Goal: Information Seeking & Learning: Learn about a topic

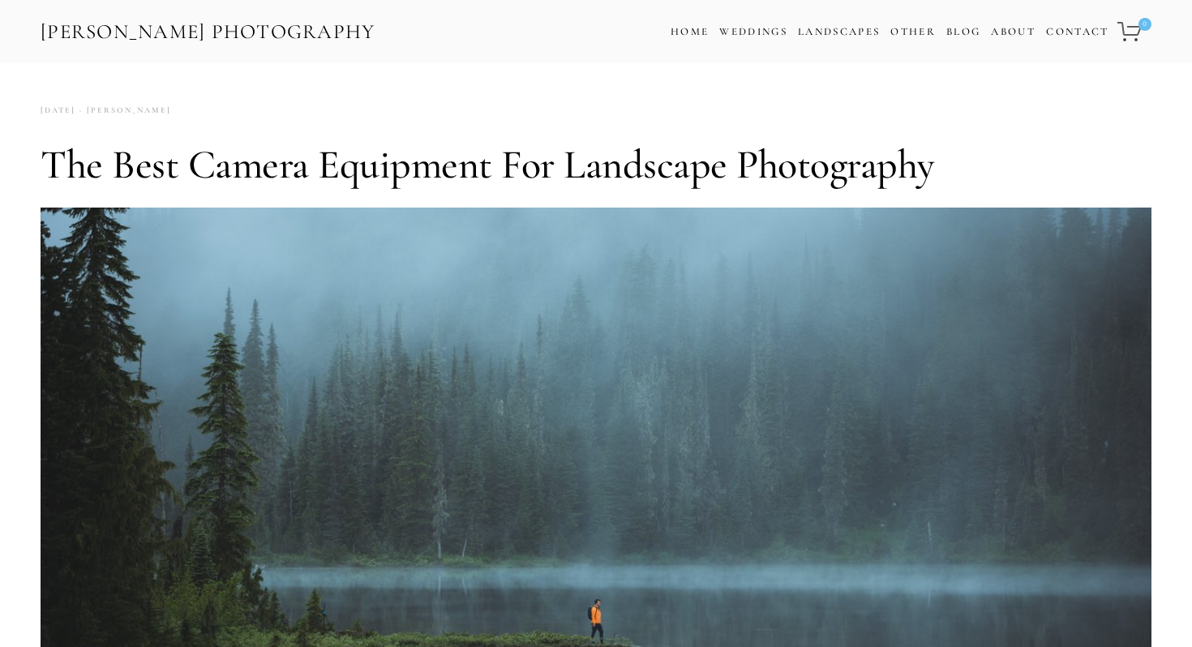
click at [389, 50] on div "[PERSON_NAME] Photography Cart 0 Home Weddings Information & Pricing Wedding Po…" at bounding box center [596, 31] width 1192 height 63
click at [827, 37] on span "Landscapes Landscape Prints Lightroom Presets" at bounding box center [839, 32] width 82 height 24
click at [819, 32] on link "Landscapes" at bounding box center [839, 31] width 82 height 13
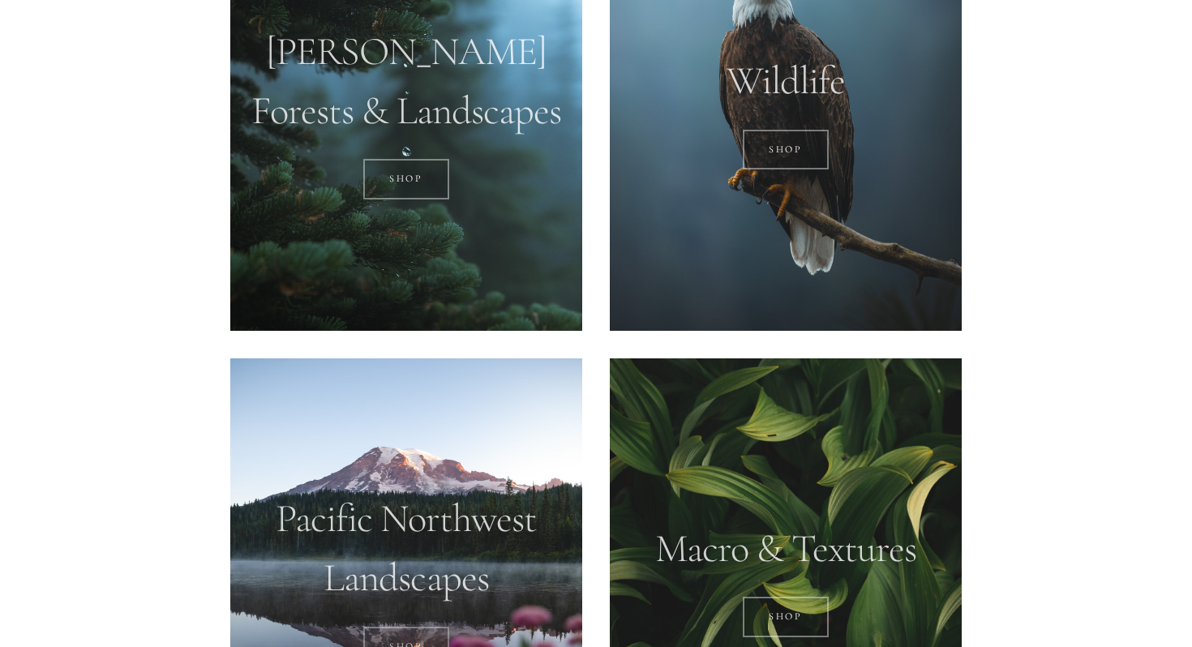
scroll to position [1516, 0]
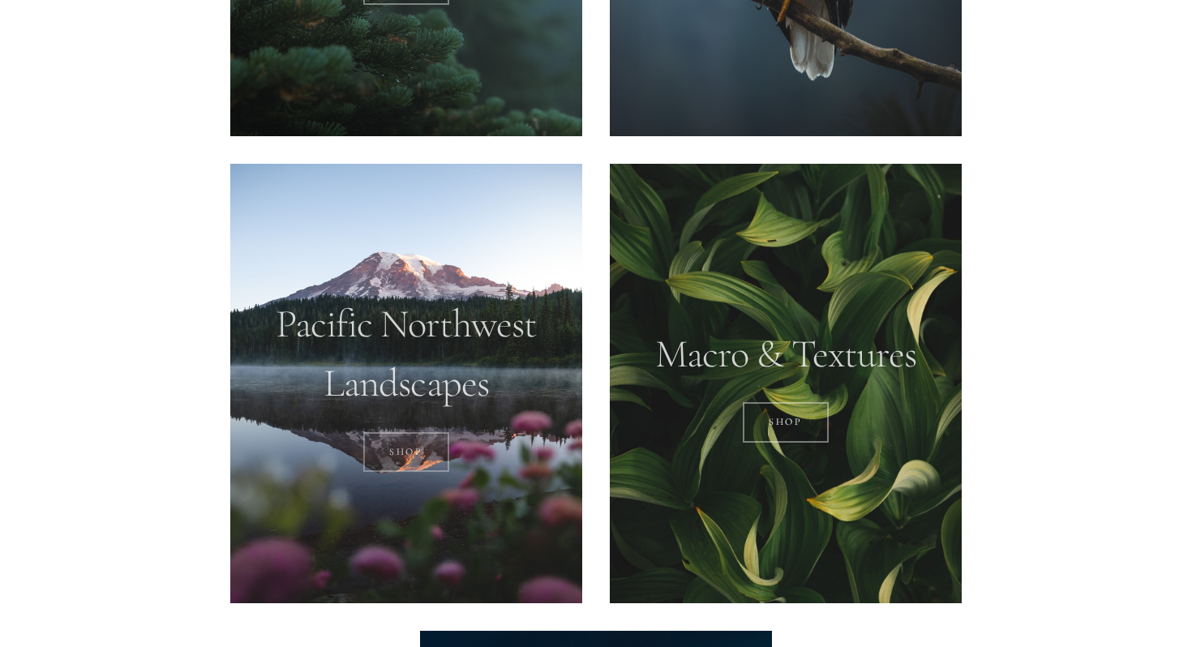
click at [409, 466] on link "SHOP" at bounding box center [406, 452] width 87 height 41
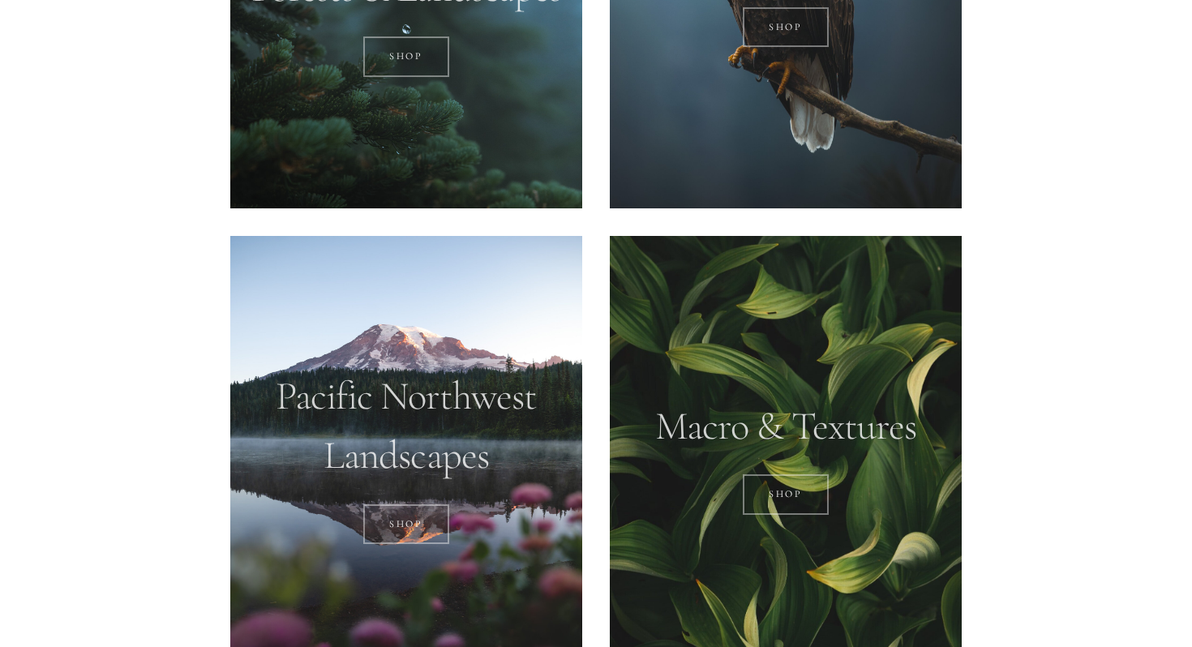
scroll to position [1366, 0]
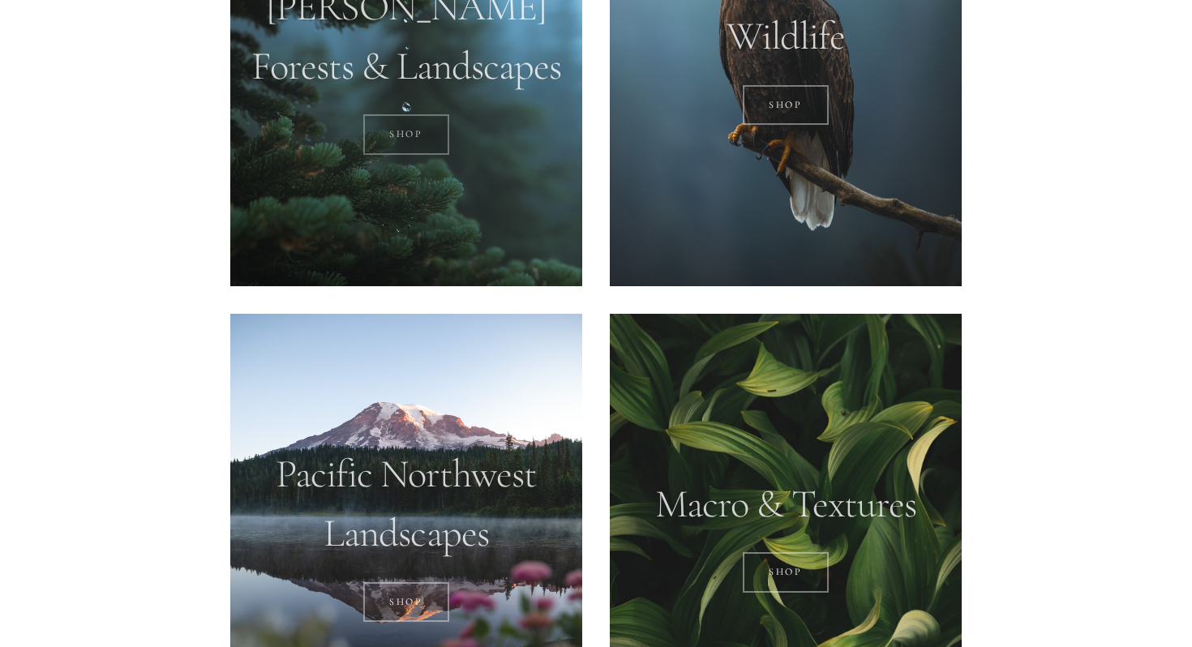
click at [414, 132] on link "SHOP" at bounding box center [406, 134] width 87 height 41
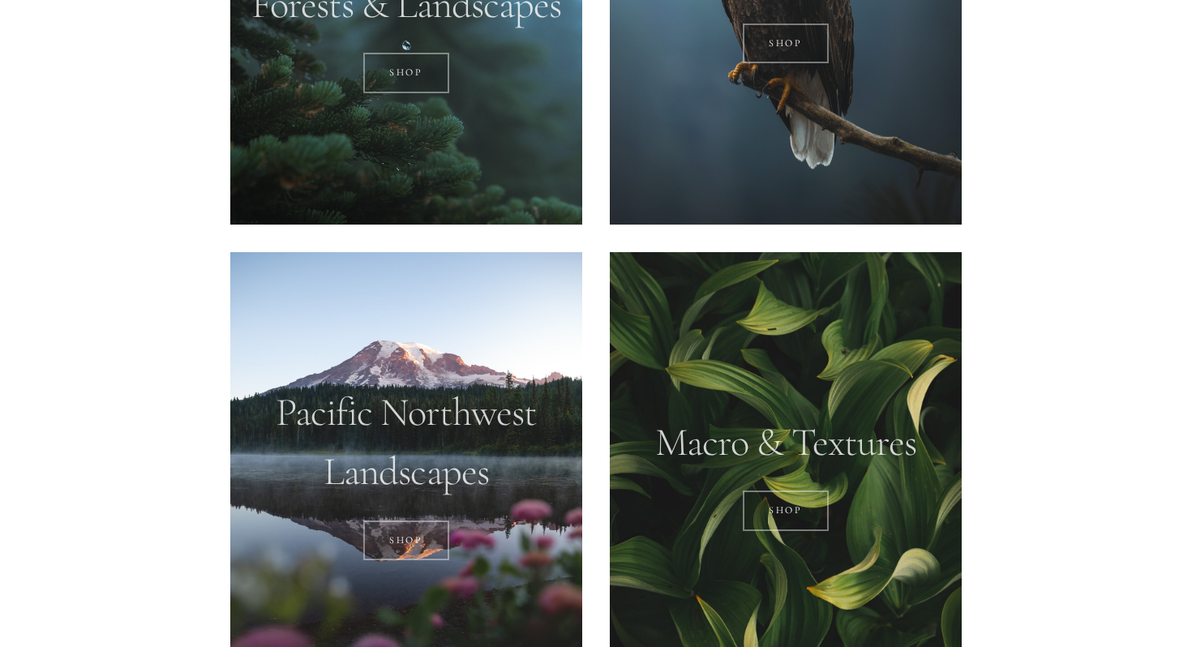
scroll to position [1585, 0]
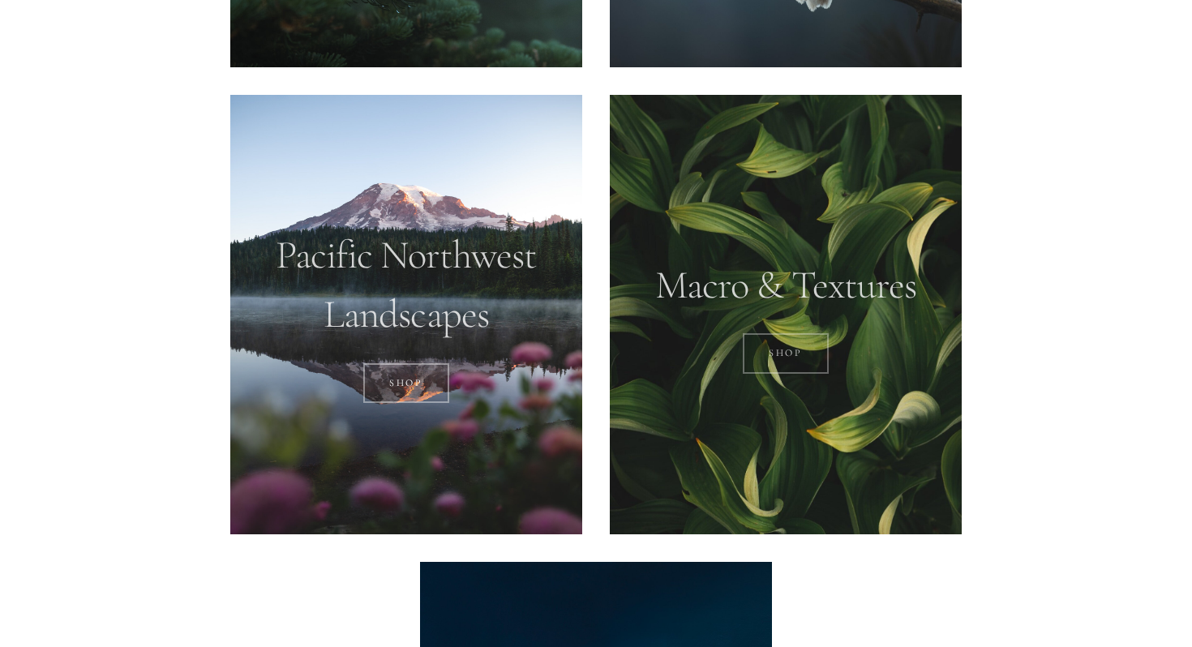
click at [779, 354] on link "Shop" at bounding box center [786, 353] width 87 height 41
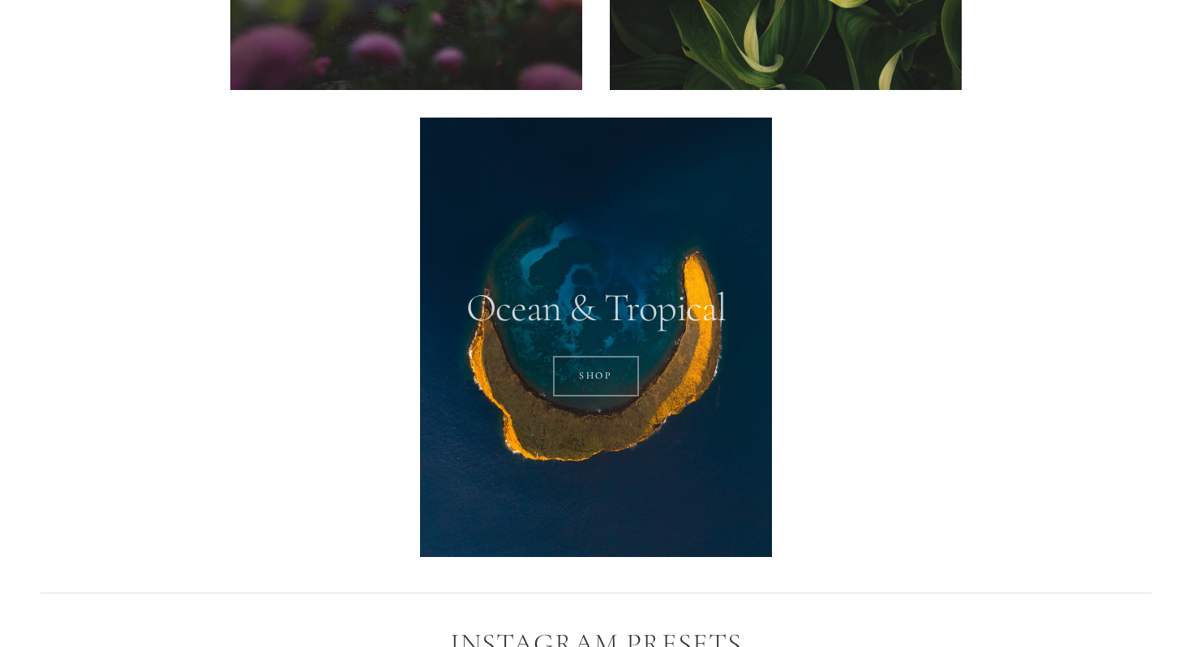
scroll to position [2038, 0]
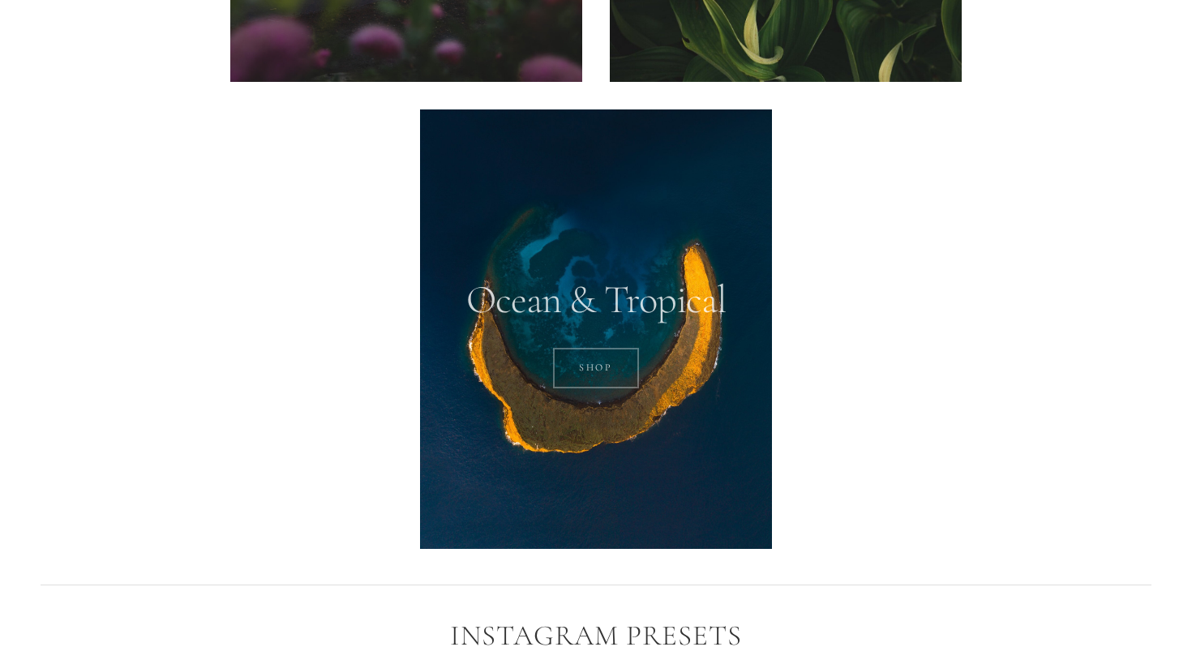
click at [608, 355] on link "SHOP" at bounding box center [596, 368] width 87 height 41
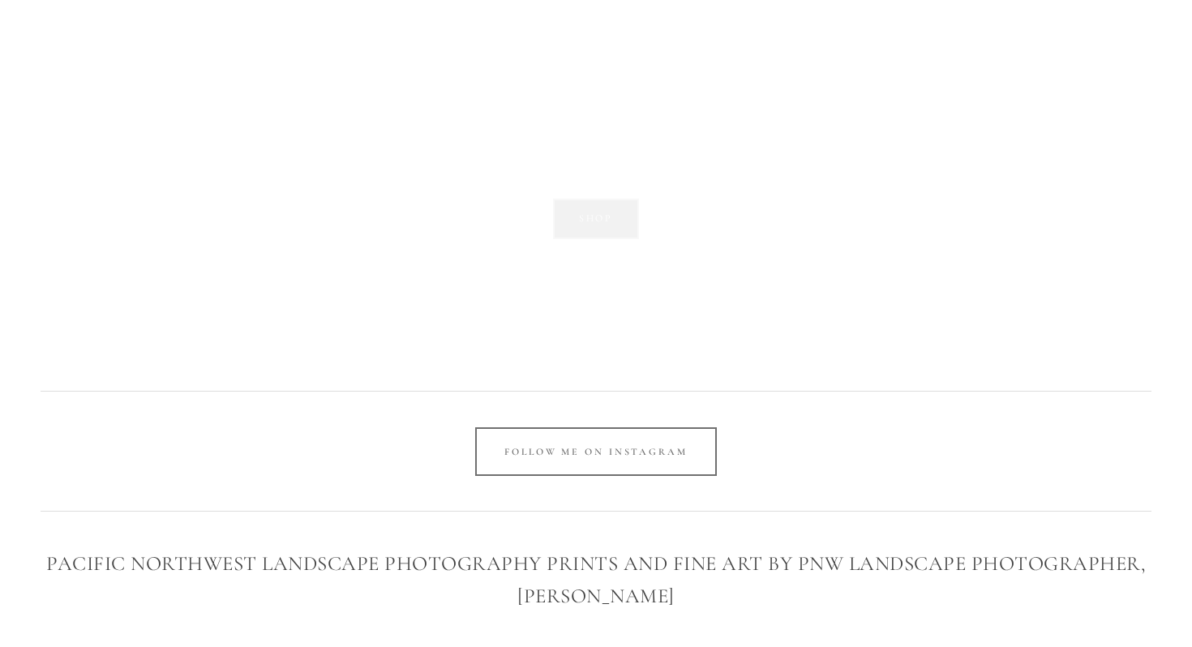
scroll to position [2715, 0]
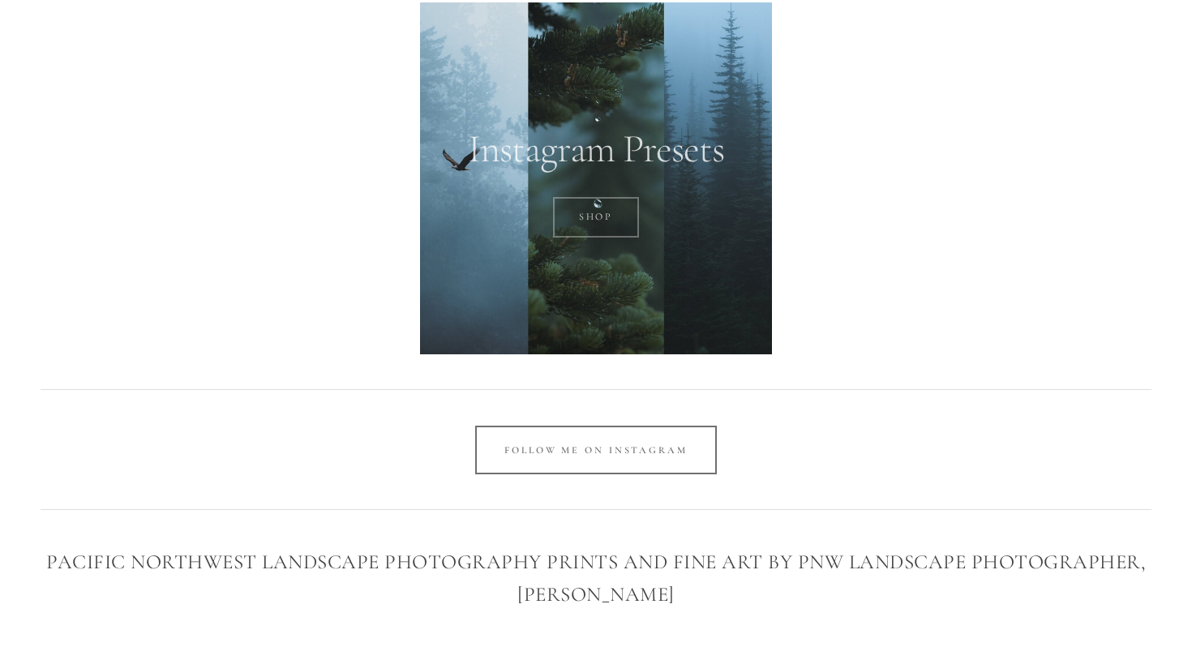
click at [632, 201] on link "SHOP" at bounding box center [596, 217] width 87 height 41
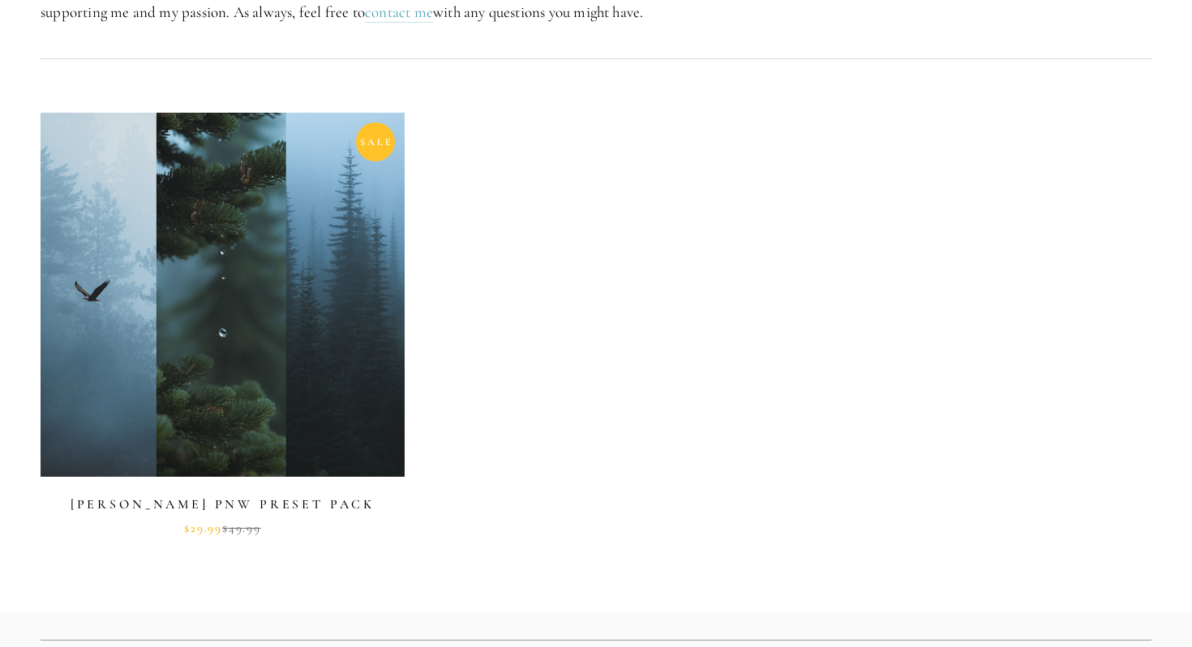
scroll to position [795, 0]
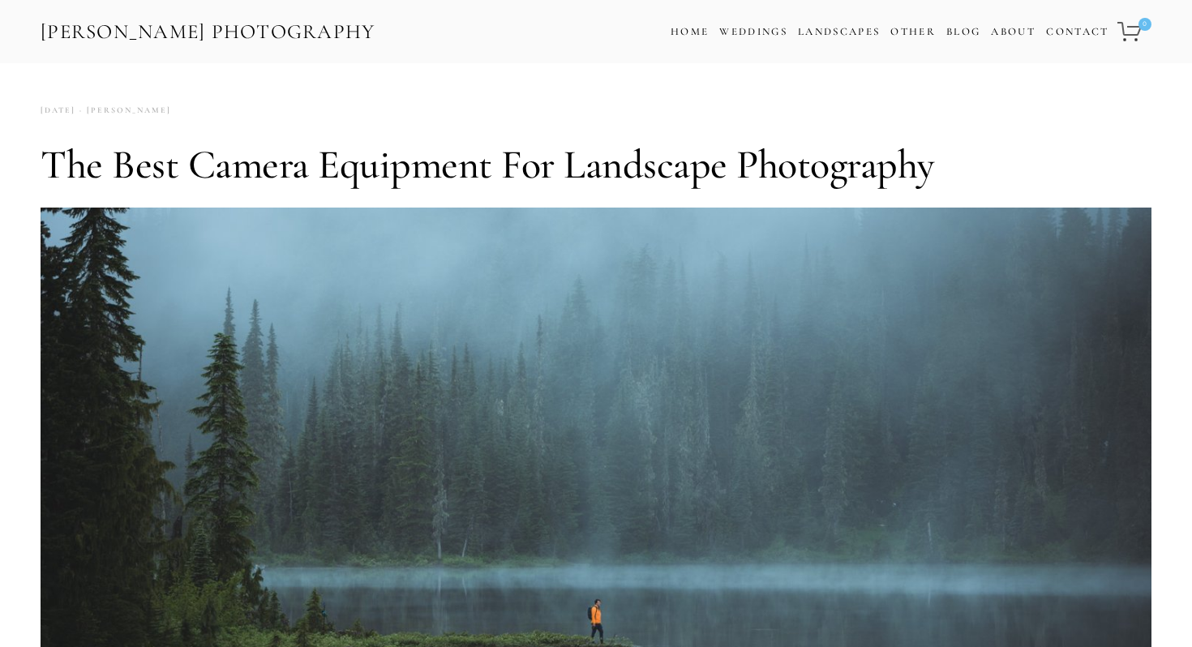
click at [69, 32] on link "[PERSON_NAME] Photography" at bounding box center [208, 32] width 338 height 37
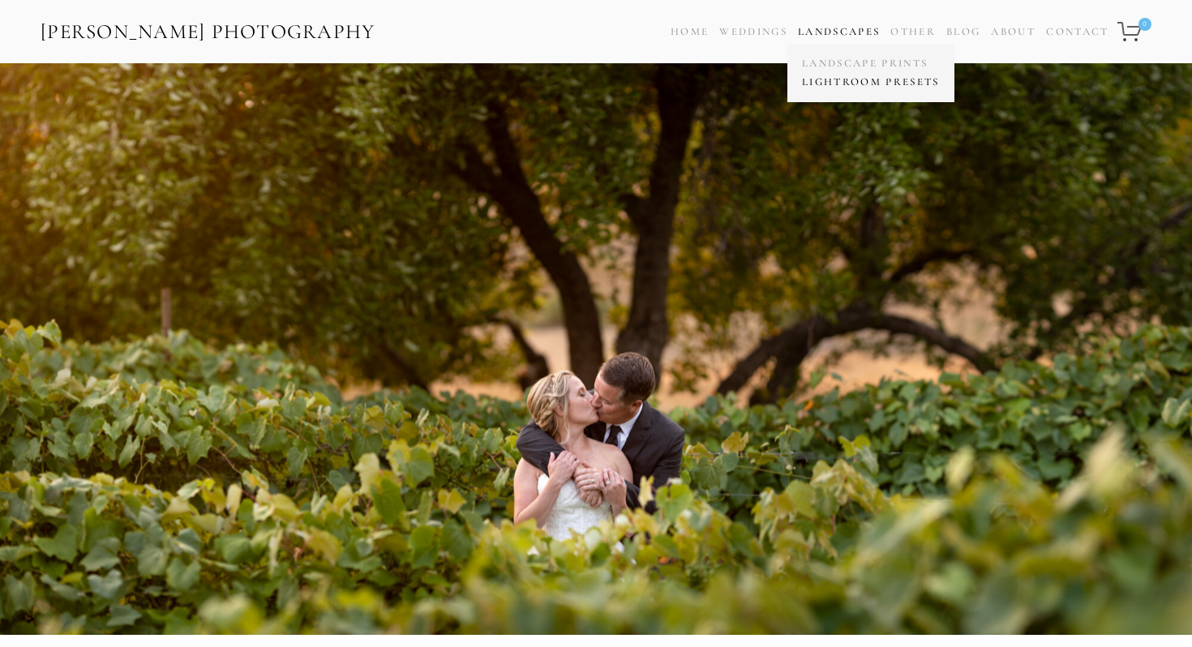
click at [840, 83] on link "Lightroom Presets" at bounding box center [871, 82] width 146 height 19
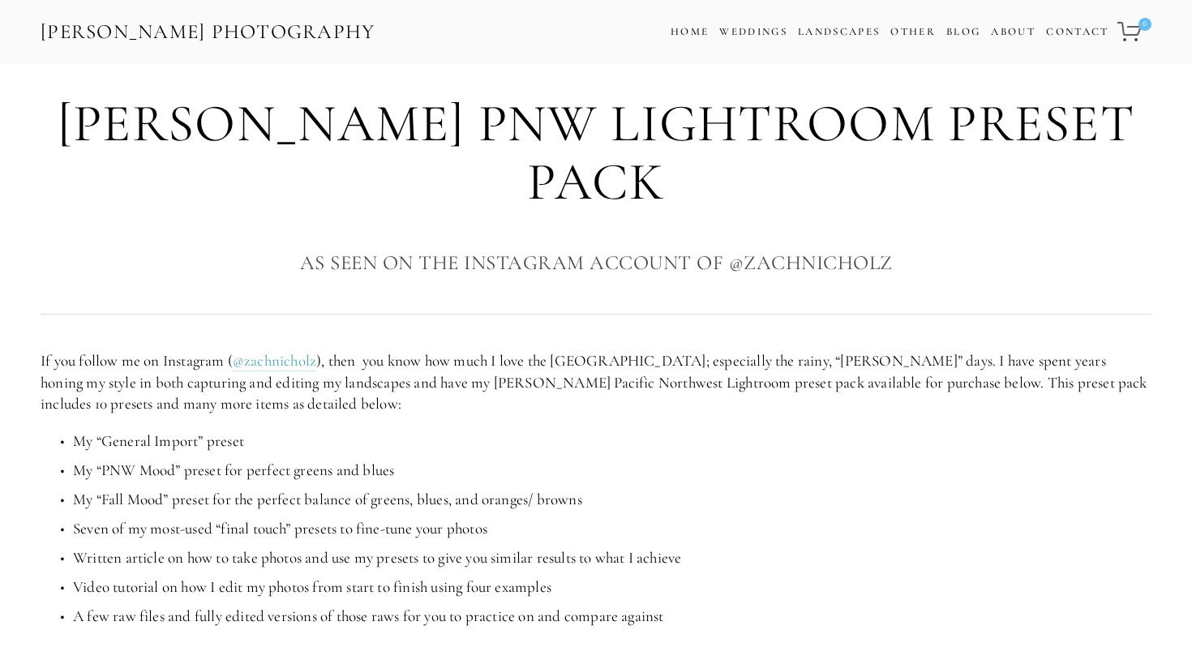
scroll to position [795, 0]
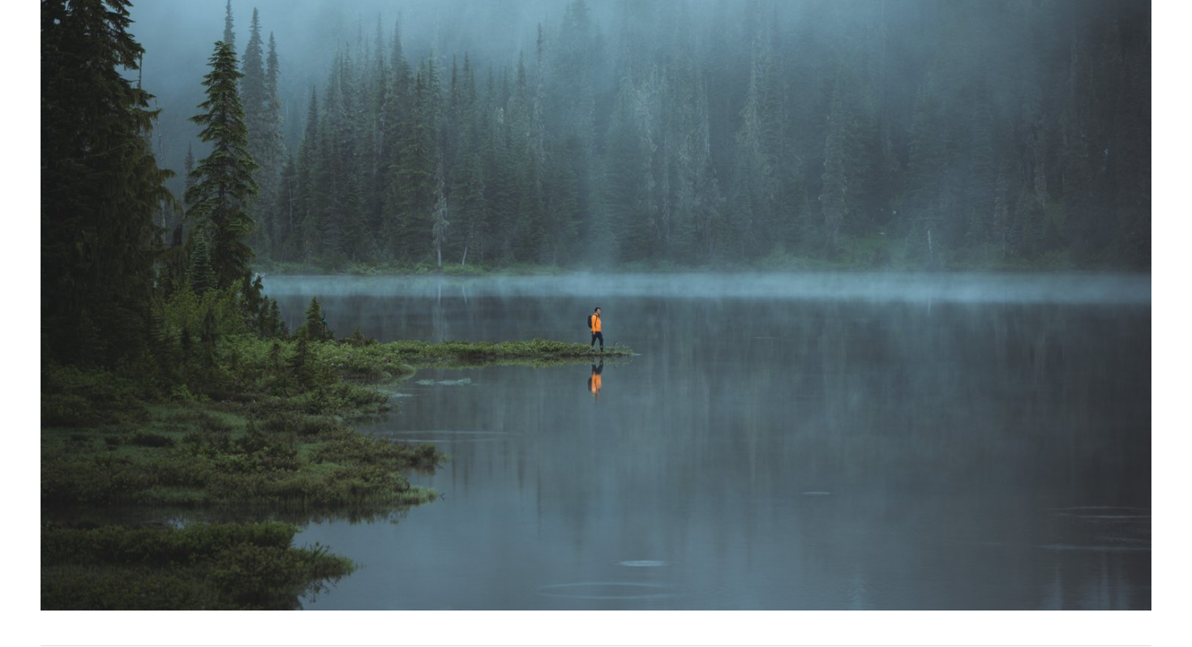
scroll to position [264, 0]
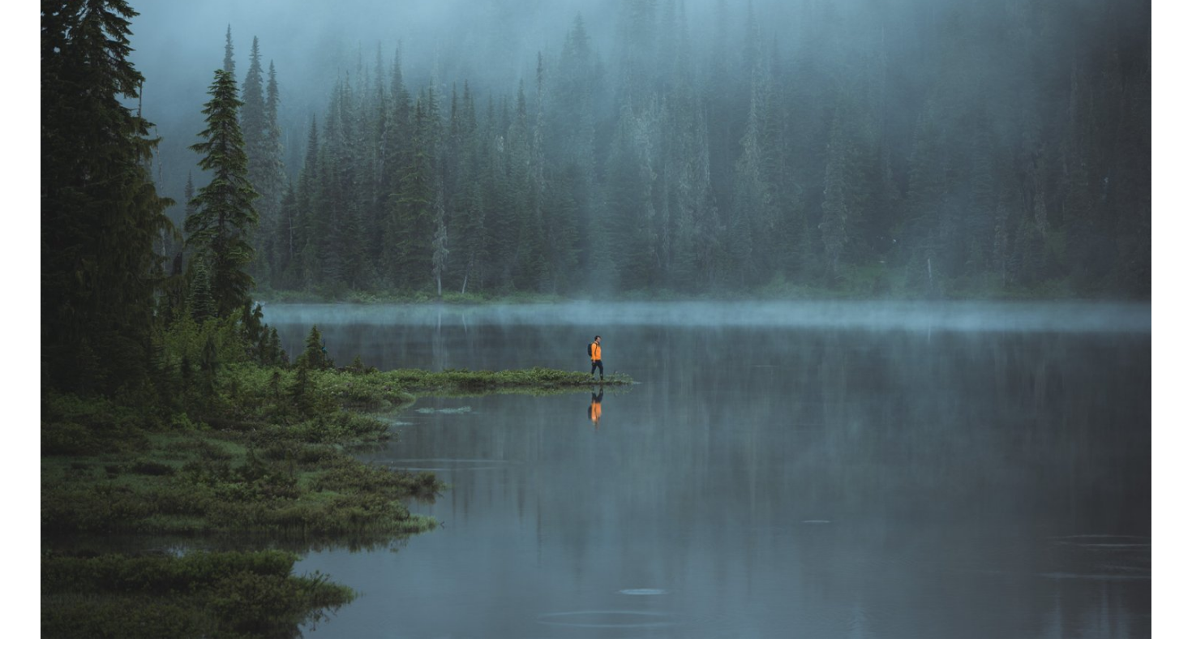
click at [775, 170] on img at bounding box center [596, 291] width 1111 height 695
click at [775, 181] on img at bounding box center [596, 291] width 1111 height 695
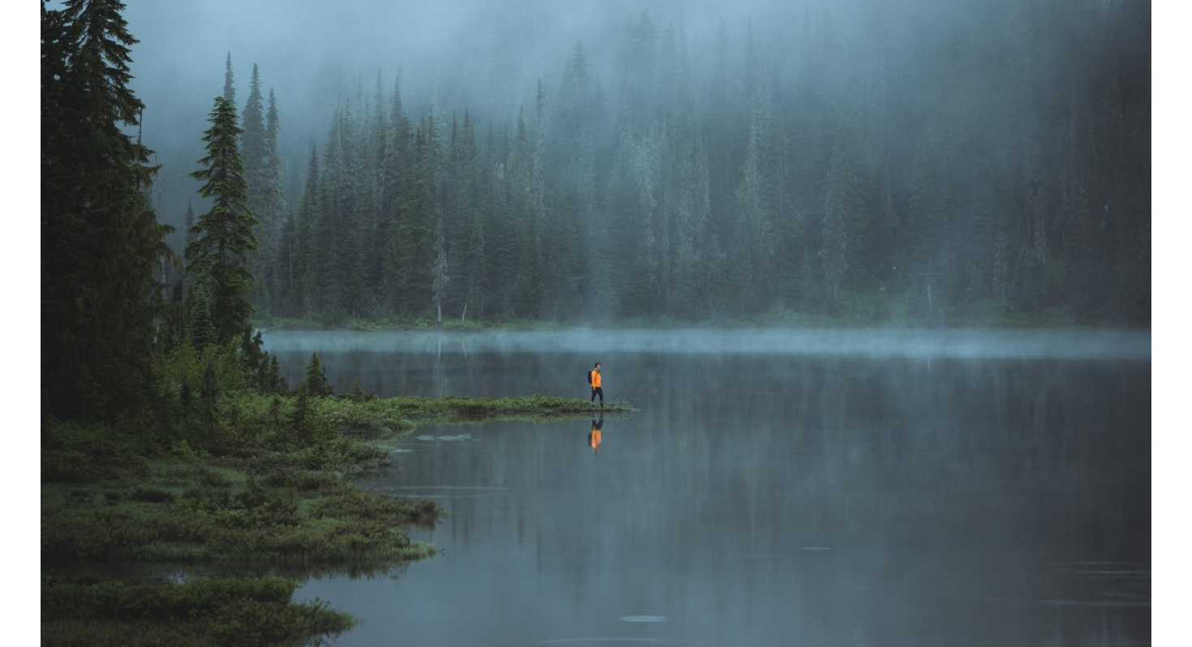
scroll to position [260, 0]
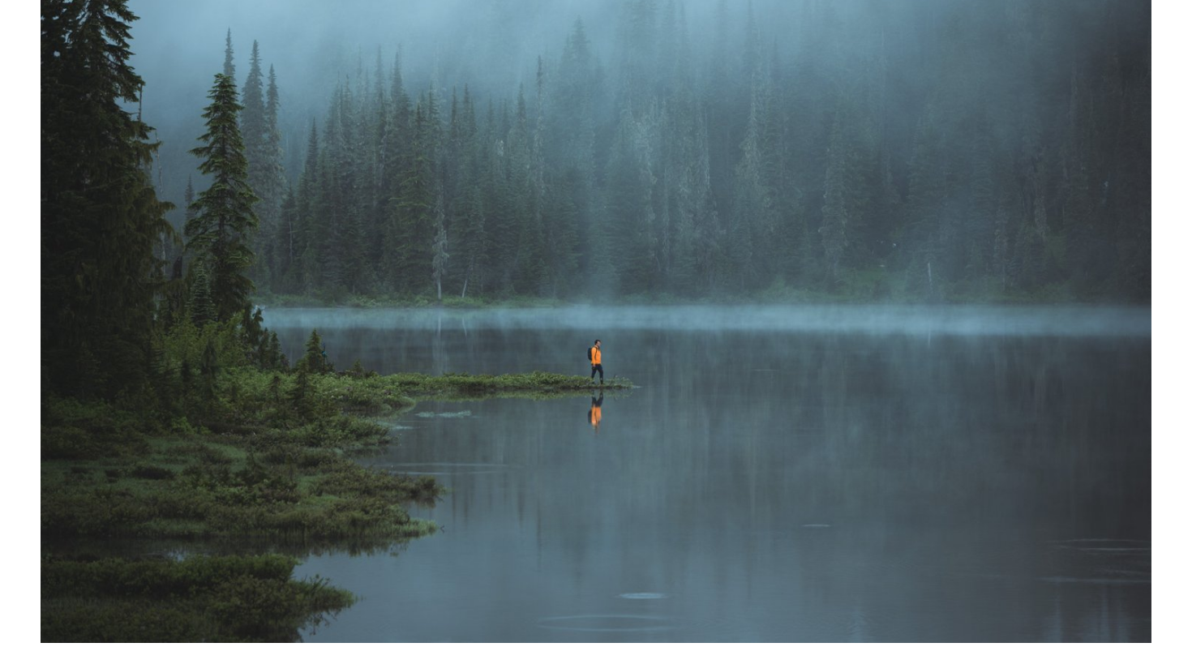
click at [771, 181] on img at bounding box center [596, 295] width 1111 height 695
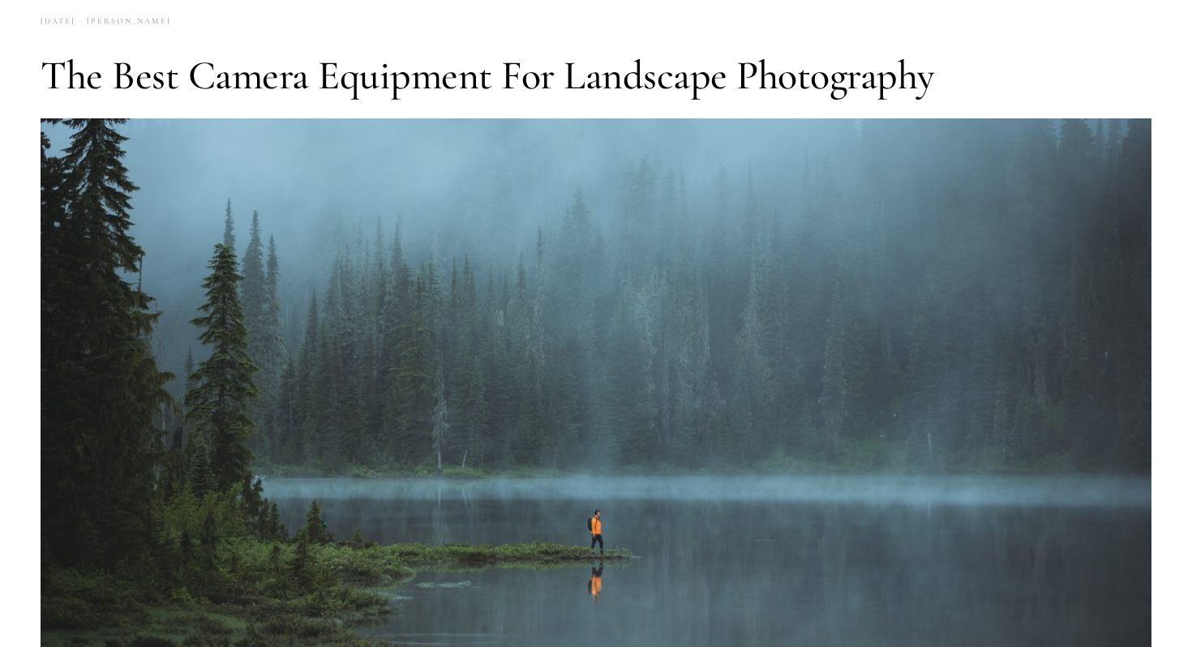
scroll to position [0, 0]
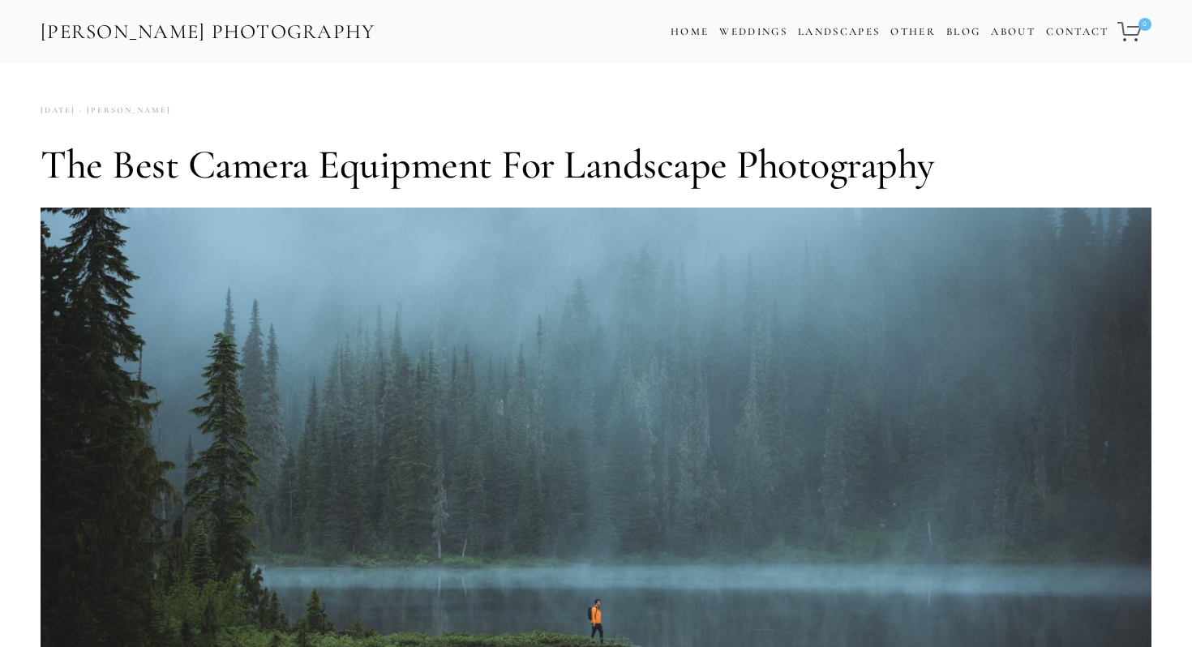
drag, startPoint x: 381, startPoint y: 34, endPoint x: 31, endPoint y: 37, distance: 350.4
click at [31, 37] on div "[PERSON_NAME] Photography Cart 0 Home Weddings Information & Pricing Wedding Po…" at bounding box center [596, 31] width 1192 height 63
copy link "[PERSON_NAME] Photography"
